Goal: Check status: Check status

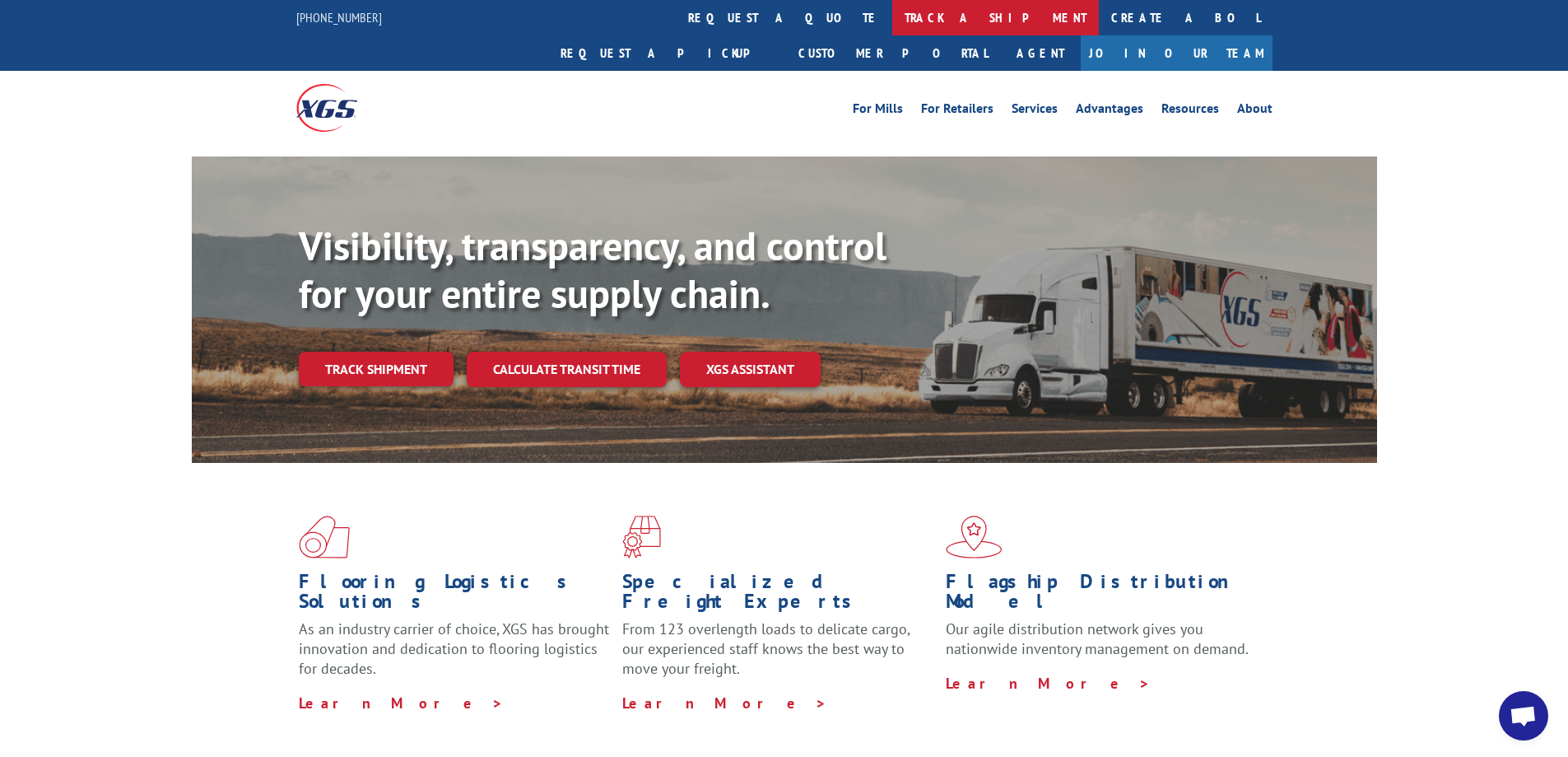
click at [892, 20] on link "track a shipment" at bounding box center [995, 17] width 206 height 35
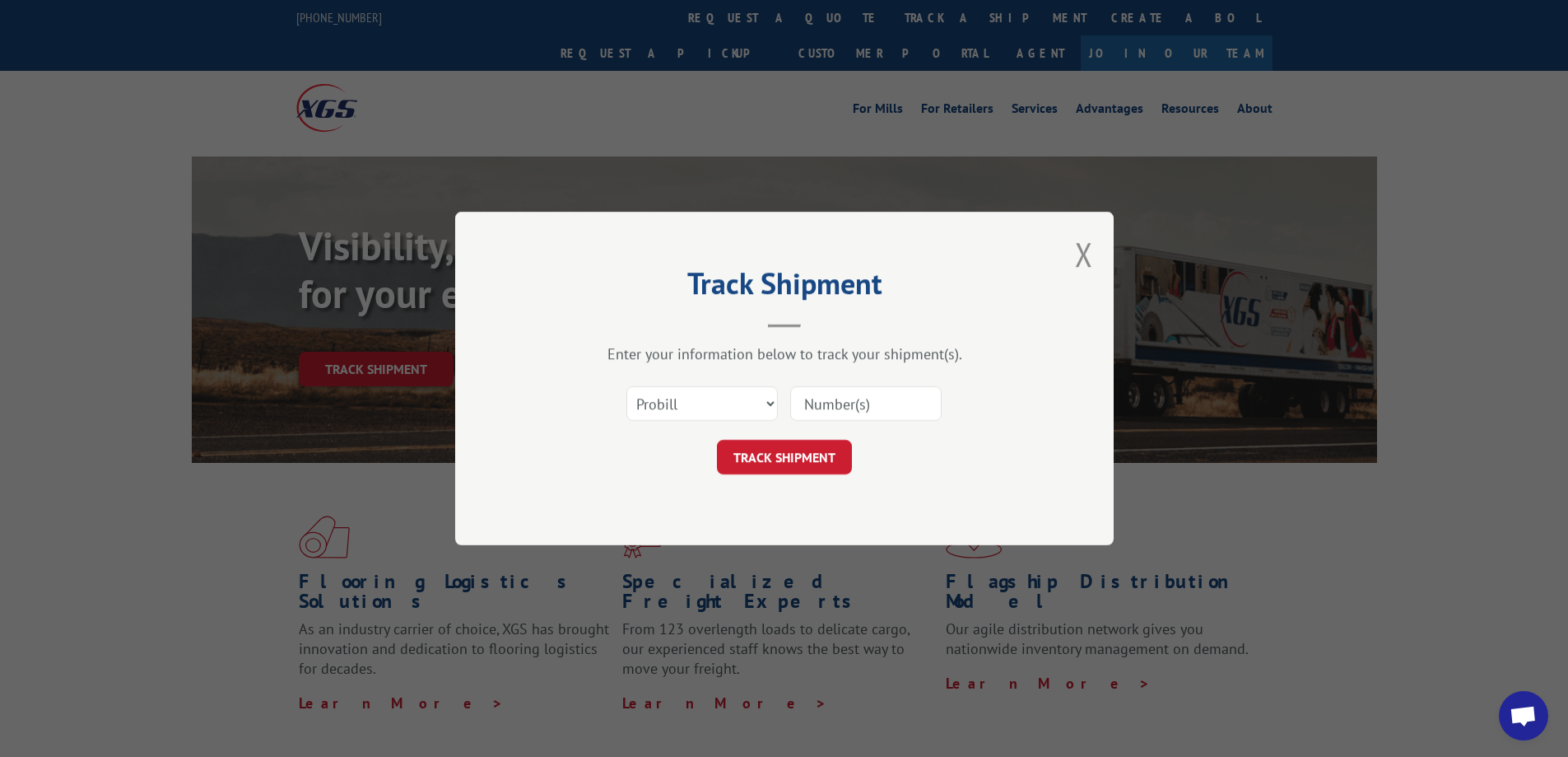
click at [841, 405] on input at bounding box center [865, 404] width 152 height 35
paste input "FR40138580"
type input "FR40138580"
click at [715, 393] on select "Select category... Probill BOL PO" at bounding box center [702, 404] width 152 height 35
select select "bol"
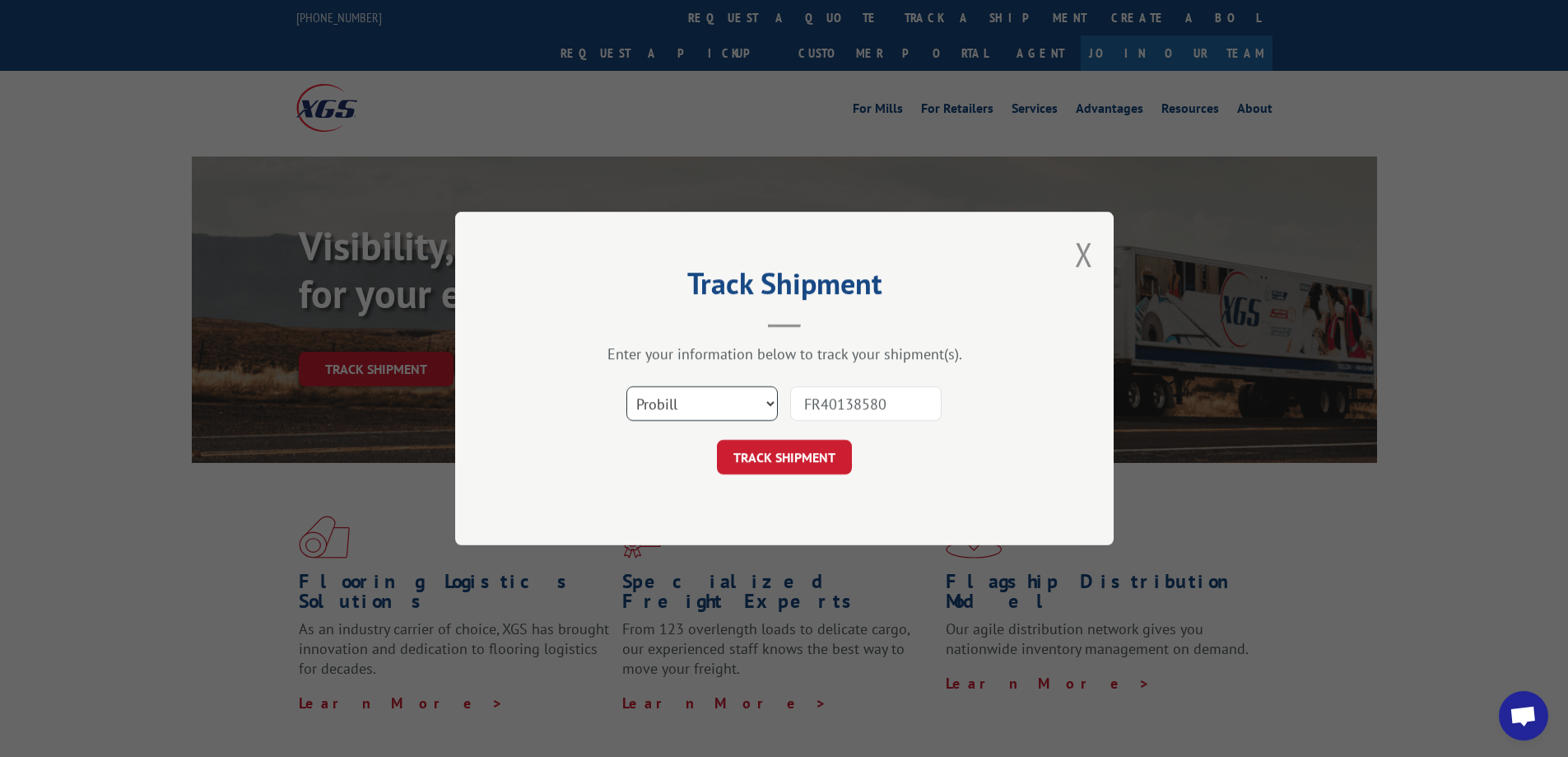
click at [627, 387] on select "Select category... Probill BOL PO" at bounding box center [702, 404] width 152 height 35
click at [844, 462] on button "TRACK SHIPMENT" at bounding box center [784, 457] width 135 height 35
